Goal: Task Accomplishment & Management: Complete application form

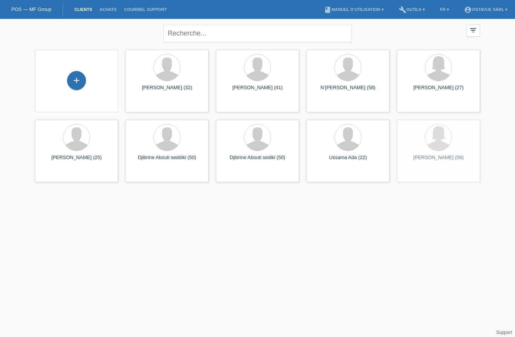
click at [72, 83] on div "+" at bounding box center [77, 80] width 18 height 13
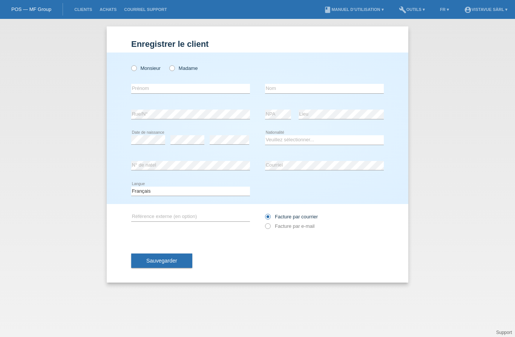
click at [130, 64] on icon at bounding box center [130, 64] width 0 height 0
click at [136, 70] on input "Monsieur" at bounding box center [133, 67] width 5 height 5
radio input "true"
click at [149, 90] on input "text" at bounding box center [190, 88] width 119 height 9
type input "Lopez"
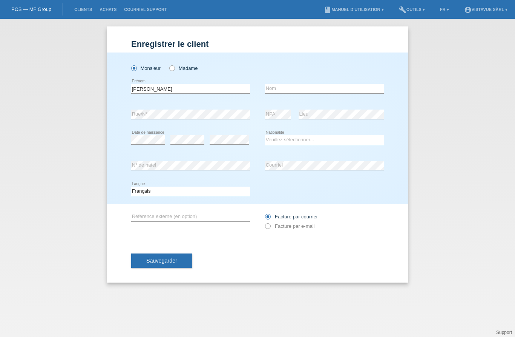
click at [301, 92] on input "text" at bounding box center [324, 88] width 119 height 9
type input "Lopez"
click at [163, 83] on div "Lopez error Prénom" at bounding box center [190, 89] width 119 height 26
click at [167, 93] on input "[PERSON_NAME]" at bounding box center [190, 88] width 119 height 9
type input "L"
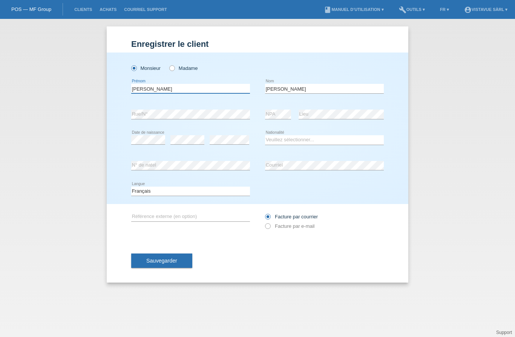
type input "[PERSON_NAME]"
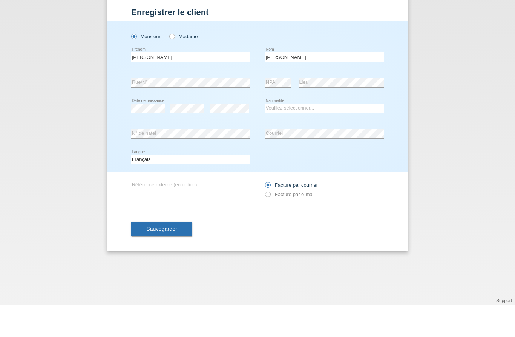
click at [294, 135] on select "Veuillez sélectionner... Suisse Allemagne Autriche Liechtenstein ------------ A…" at bounding box center [324, 139] width 119 height 9
select select "EC"
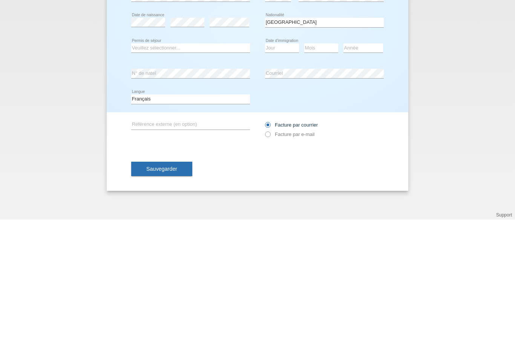
click at [201, 153] on div "Veuillez sélectionner... C B B - Statut de réfugié Autre error Permis de séjour" at bounding box center [190, 166] width 119 height 26
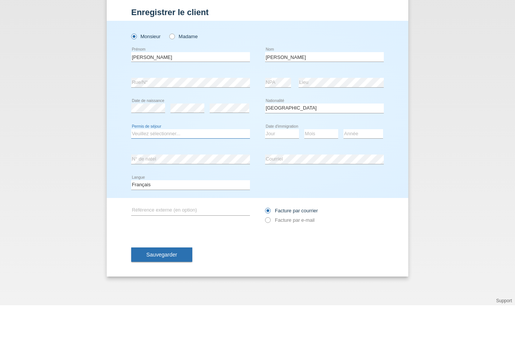
click at [187, 161] on select "Veuillez sélectionner... C B B - Statut de réfugié Autre" at bounding box center [190, 165] width 119 height 9
select select "B"
click at [287, 161] on select "Jour 01 02 03 04 05 06 07 08 09 10 11" at bounding box center [282, 165] width 34 height 9
select select "20"
click at [317, 161] on select "Mois 01 02 03 04 05 06 07 08 09 10 11" at bounding box center [321, 165] width 34 height 9
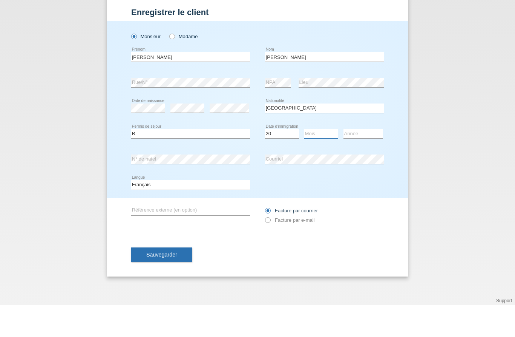
select select "08"
click at [363, 161] on select "Année 2025 2024 2023 2022 2021 2020 2019 2018 2017 2016 2015 2014 2013 2012 201…" at bounding box center [364, 165] width 40 height 9
select select "2015"
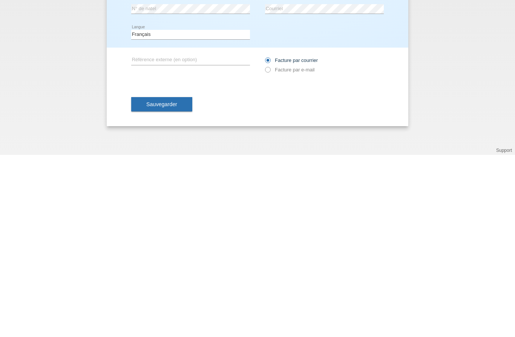
click at [172, 283] on span "Sauvegarder" at bounding box center [161, 286] width 31 height 6
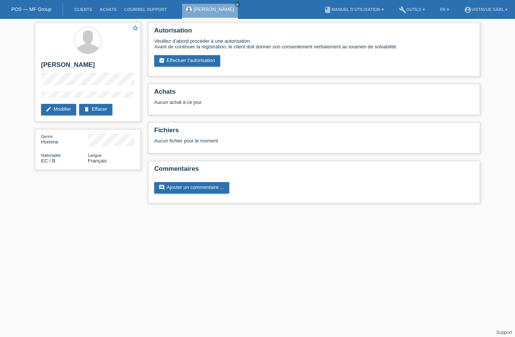
click at [206, 66] on link "assignment_turned_in Effectuer l’autorisation" at bounding box center [187, 60] width 66 height 11
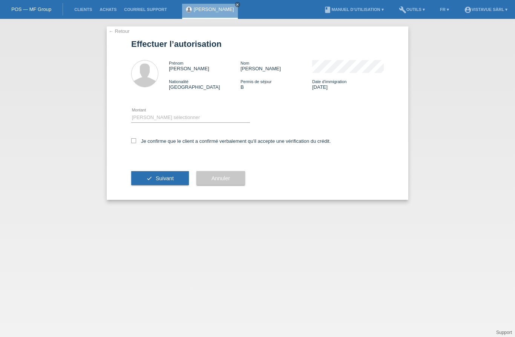
click at [194, 119] on select "Veuillez sélectionner CHF 1.00 - CHF 499.00 CHF 500.00 - CHF 1'999.00 CHF 2'000…" at bounding box center [190, 117] width 119 height 9
select select "1"
click at [135, 140] on icon at bounding box center [133, 140] width 5 height 5
click at [135, 140] on input "Je confirme que le client a confirmé verbalement qu'il accepte une vérification…" at bounding box center [133, 140] width 5 height 5
checkbox input "true"
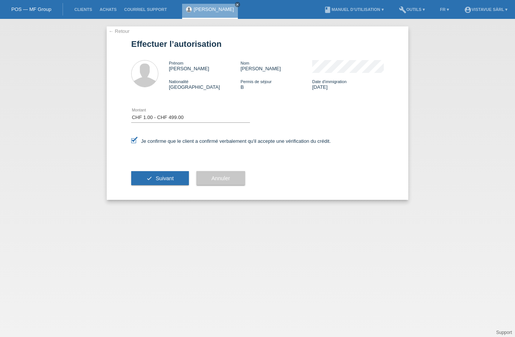
click at [168, 181] on span "Suivant" at bounding box center [165, 178] width 18 height 6
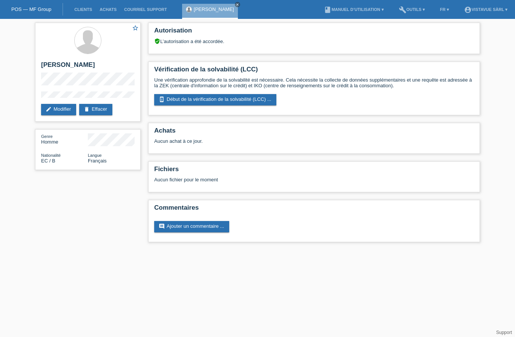
click at [197, 104] on link "perm_device_information Début de la vérification de la solvabilité (LCC) ..." at bounding box center [215, 99] width 122 height 11
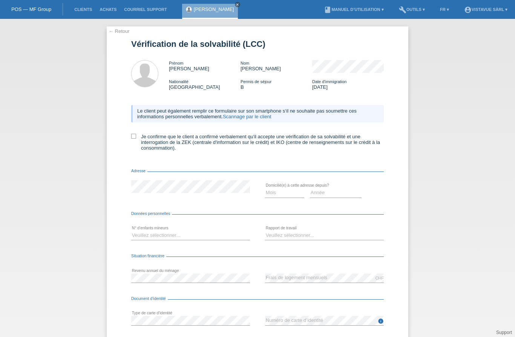
click at [139, 139] on label "Je confirme que le client a confirmé verbalement qu'il accepte une vérification…" at bounding box center [257, 142] width 253 height 17
click at [136, 138] on input "Je confirme que le client a confirmé verbalement qu'il accepte une vérification…" at bounding box center [133, 136] width 5 height 5
checkbox input "true"
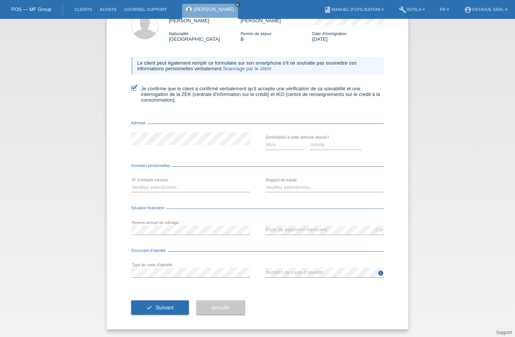
scroll to position [55, 0]
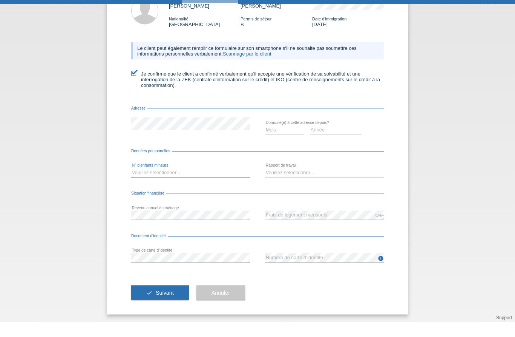
click at [197, 183] on select "Veuillez sélectionner... 0 1 2 3 4 5 6 7 8 9" at bounding box center [190, 187] width 119 height 9
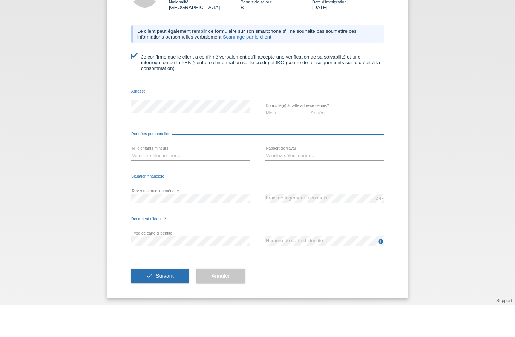
click at [280, 140] on select "Mois 01 02 03 04 05 06 07 08 09 10" at bounding box center [284, 144] width 39 height 9
select select "09"
click at [319, 140] on select "Année 2025 2024 2023 2022 2021 2020 2019 2018 2017 2016 2015 2014 2013 2012 201…" at bounding box center [336, 144] width 52 height 9
select select "2017"
click at [288, 183] on select "Veuillez sélectionner... A durée indéterminée A durée déterminée Apprenti/étudi…" at bounding box center [324, 187] width 119 height 9
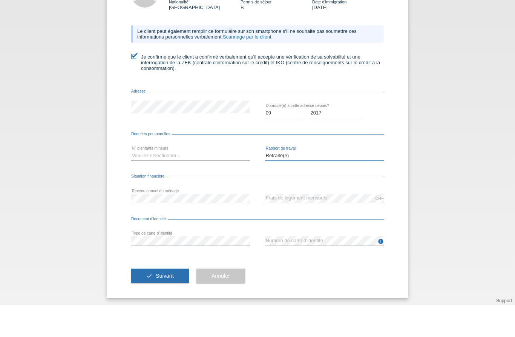
click at [289, 183] on select "Veuillez sélectionner... A durée indéterminée A durée déterminée Apprenti/étudi…" at bounding box center [324, 187] width 119 height 9
select select "UNLIMITED"
click at [164, 183] on select "Veuillez sélectionner... 0 1 2 3 4 5 6 7 8 9" at bounding box center [190, 187] width 119 height 9
select select "0"
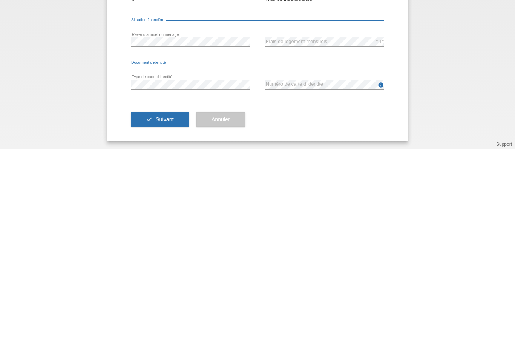
click at [165, 300] on button "check Suivant" at bounding box center [160, 307] width 58 height 14
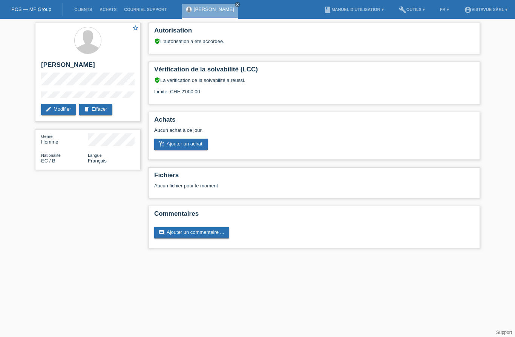
click at [197, 150] on link "add_shopping_cart Ajouter un achat" at bounding box center [181, 143] width 54 height 11
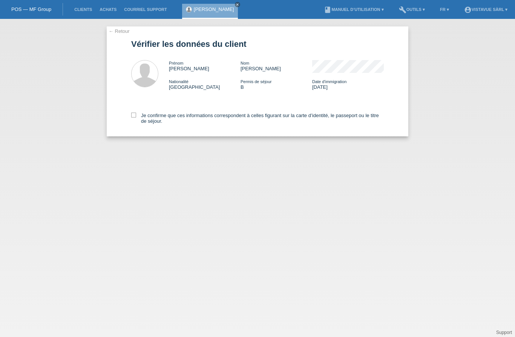
click at [135, 117] on icon at bounding box center [133, 114] width 5 height 5
click at [135, 117] on input "Je confirme que ces informations correspondent à celles figurant sur la carte d…" at bounding box center [133, 114] width 5 height 5
checkbox input "true"
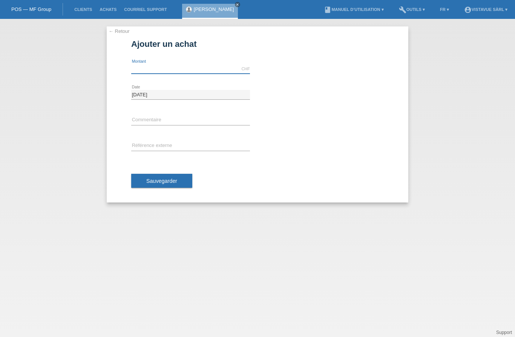
click at [169, 70] on input "text" at bounding box center [190, 68] width 119 height 9
click at [174, 183] on span "Sauvegarder" at bounding box center [161, 181] width 31 height 6
type input "800.00"
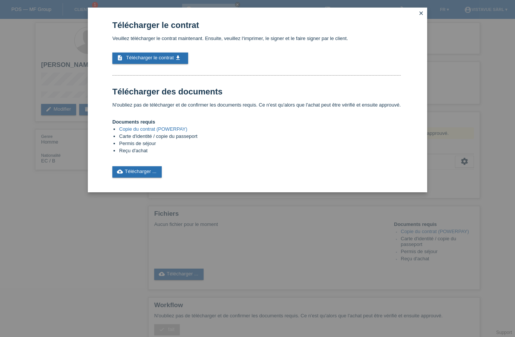
click at [163, 60] on span "Télécharger le contrat" at bounding box center [150, 58] width 48 height 6
click at [141, 64] on link "description Télécharger le contrat get_app" at bounding box center [150, 57] width 76 height 11
